Goal: Task Accomplishment & Management: Manage account settings

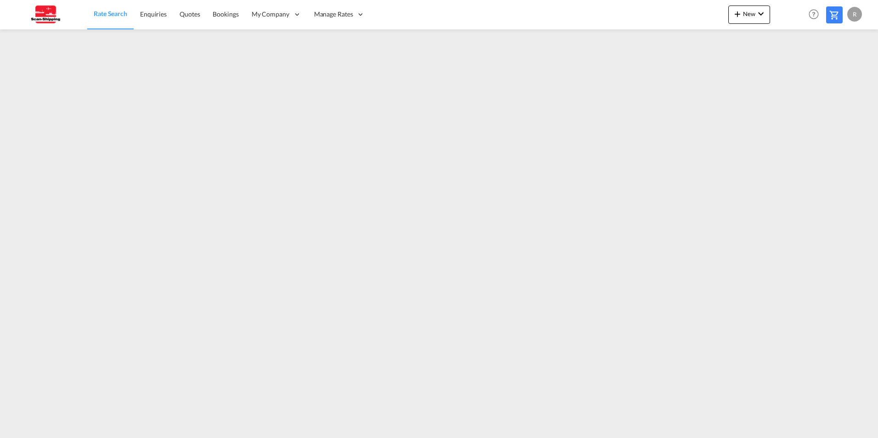
click at [850, 17] on div "R" at bounding box center [855, 14] width 15 height 15
click at [848, 45] on button "My Profile" at bounding box center [844, 40] width 60 height 18
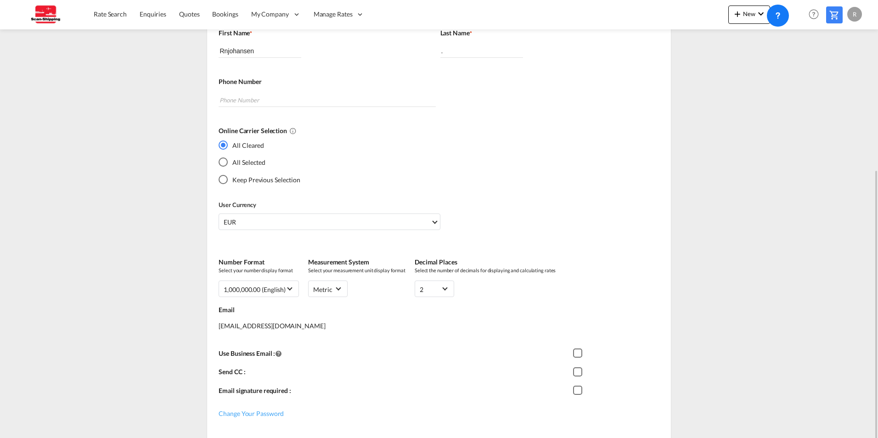
scroll to position [184, 0]
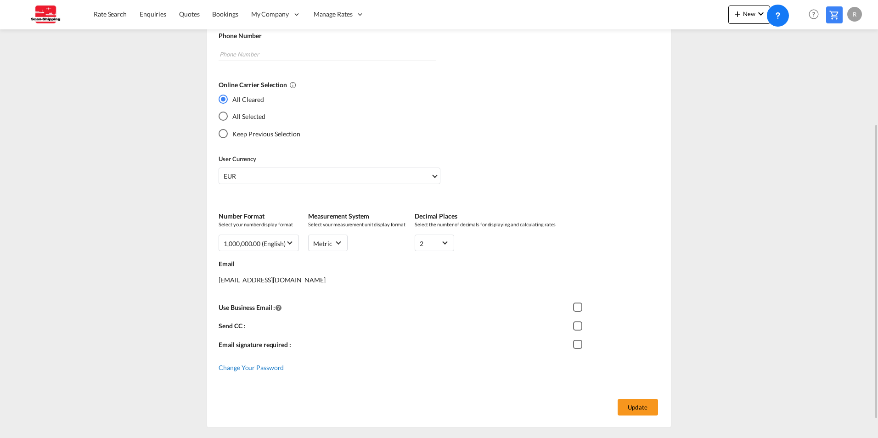
click at [238, 367] on span "Change Your Password" at bounding box center [251, 368] width 65 height 8
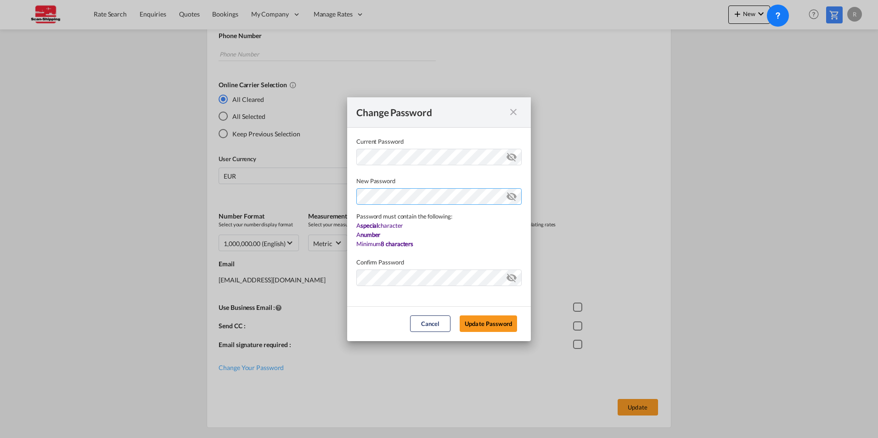
click at [434, 216] on div "Password must contain the following: A special character A number Minimum 8 cha…" at bounding box center [438, 217] width 165 height 63
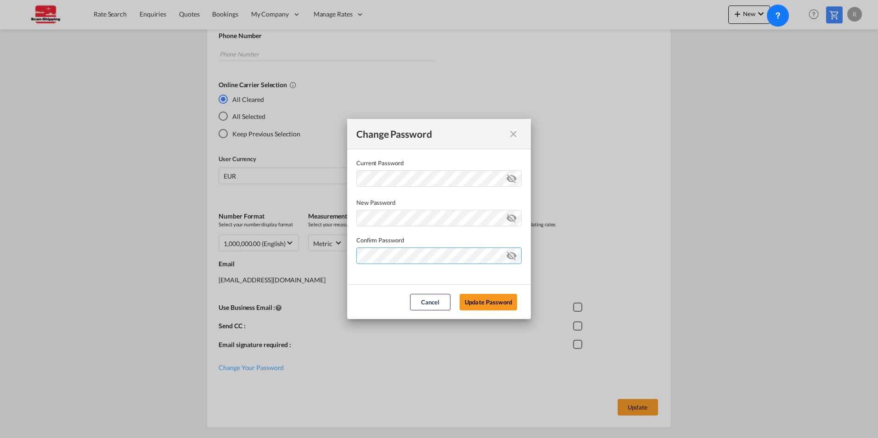
click at [413, 278] on md-dialog-content "Current Password New Password Password must contain the following: A special ch…" at bounding box center [439, 216] width 184 height 135
click at [513, 216] on md-icon "icon-eye-off" at bounding box center [511, 216] width 11 height 11
click at [512, 253] on md-icon "icon-eye-off" at bounding box center [511, 254] width 11 height 11
click at [498, 304] on button "Update Password" at bounding box center [488, 302] width 57 height 17
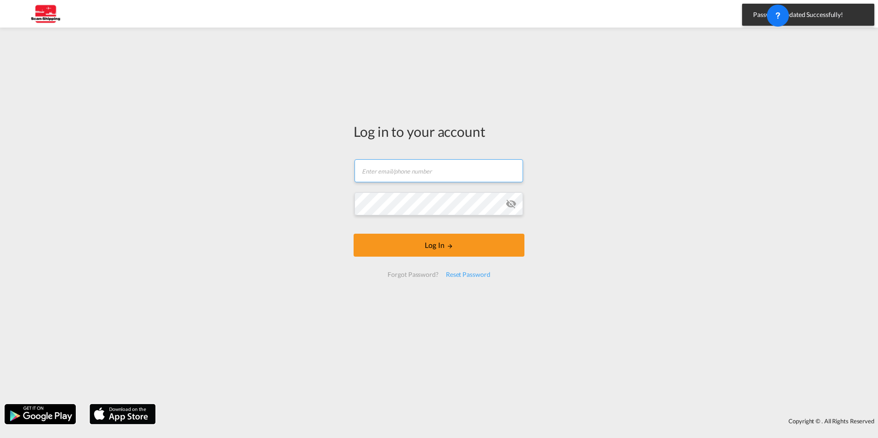
type input "[EMAIL_ADDRESS][DOMAIN_NAME]"
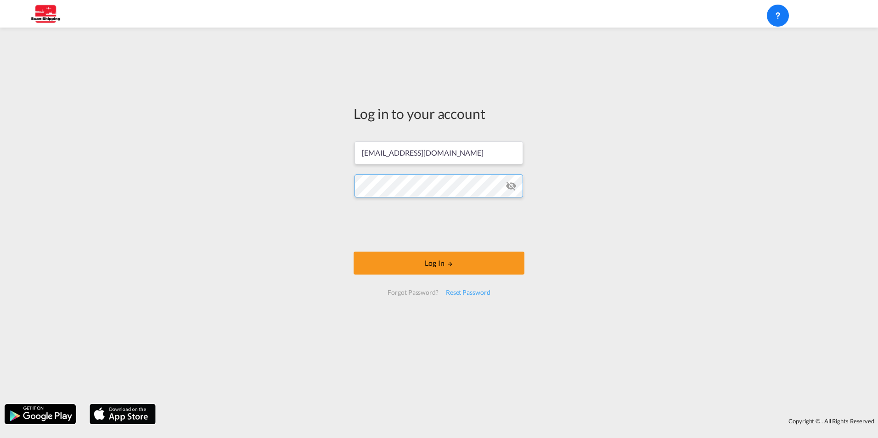
click at [183, 163] on div "Log in to your account [EMAIL_ADDRESS][DOMAIN_NAME] Log In Forgot Password? Res…" at bounding box center [439, 215] width 878 height 367
click at [686, 267] on div "Log in to your account [EMAIL_ADDRESS][DOMAIN_NAME] Log In Forgot Password? Res…" at bounding box center [439, 215] width 878 height 367
click at [434, 271] on button "Log In" at bounding box center [439, 263] width 171 height 23
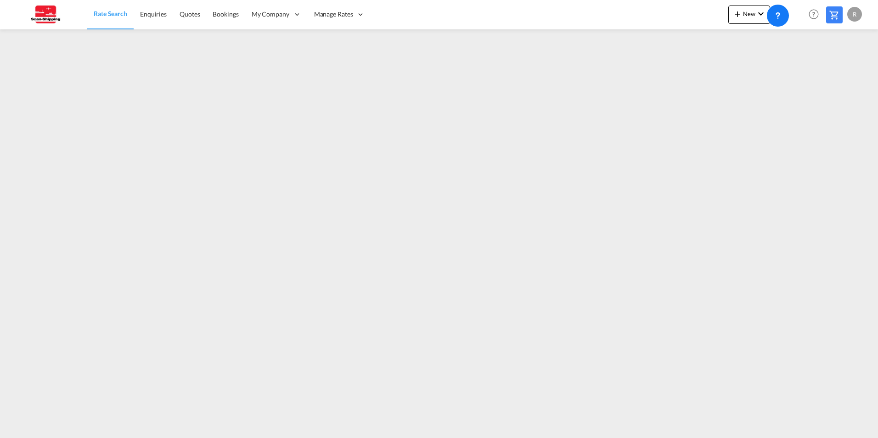
click at [860, 11] on div "R" at bounding box center [855, 14] width 15 height 15
click at [853, 37] on button "My Profile" at bounding box center [844, 40] width 60 height 18
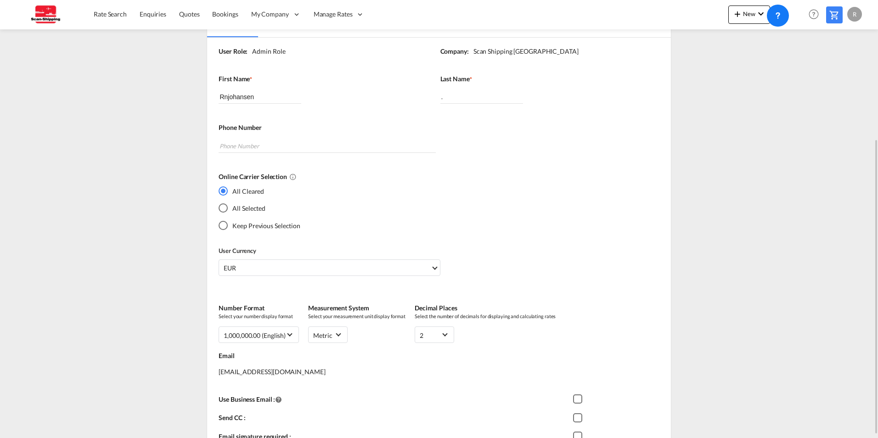
scroll to position [138, 0]
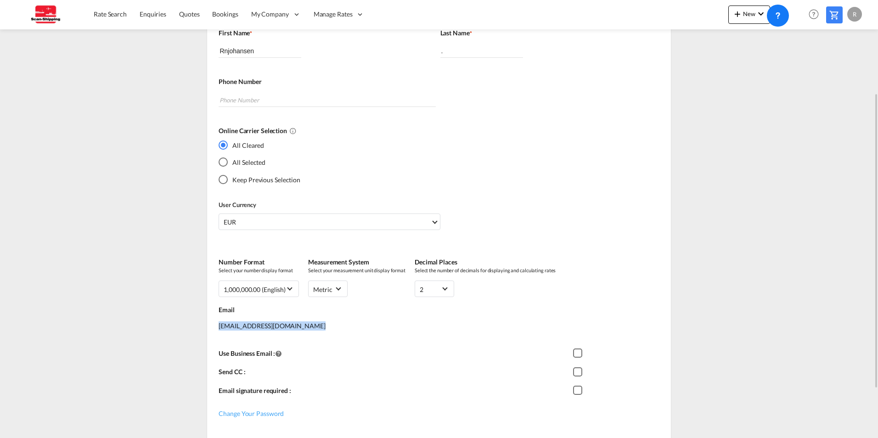
drag, startPoint x: 306, startPoint y: 326, endPoint x: 102, endPoint y: 327, distance: 203.5
click at [102, 327] on div "Profile Details General General User Role: Admin Role Company: Scan Shipping [G…" at bounding box center [439, 201] width 726 height 546
copy div "[EMAIL_ADDRESS][DOMAIN_NAME]"
click at [96, 169] on div "Profile Details General General User Role: Admin Role Company: Scan Shipping [G…" at bounding box center [439, 201] width 726 height 546
